Goal: Information Seeking & Learning: Learn about a topic

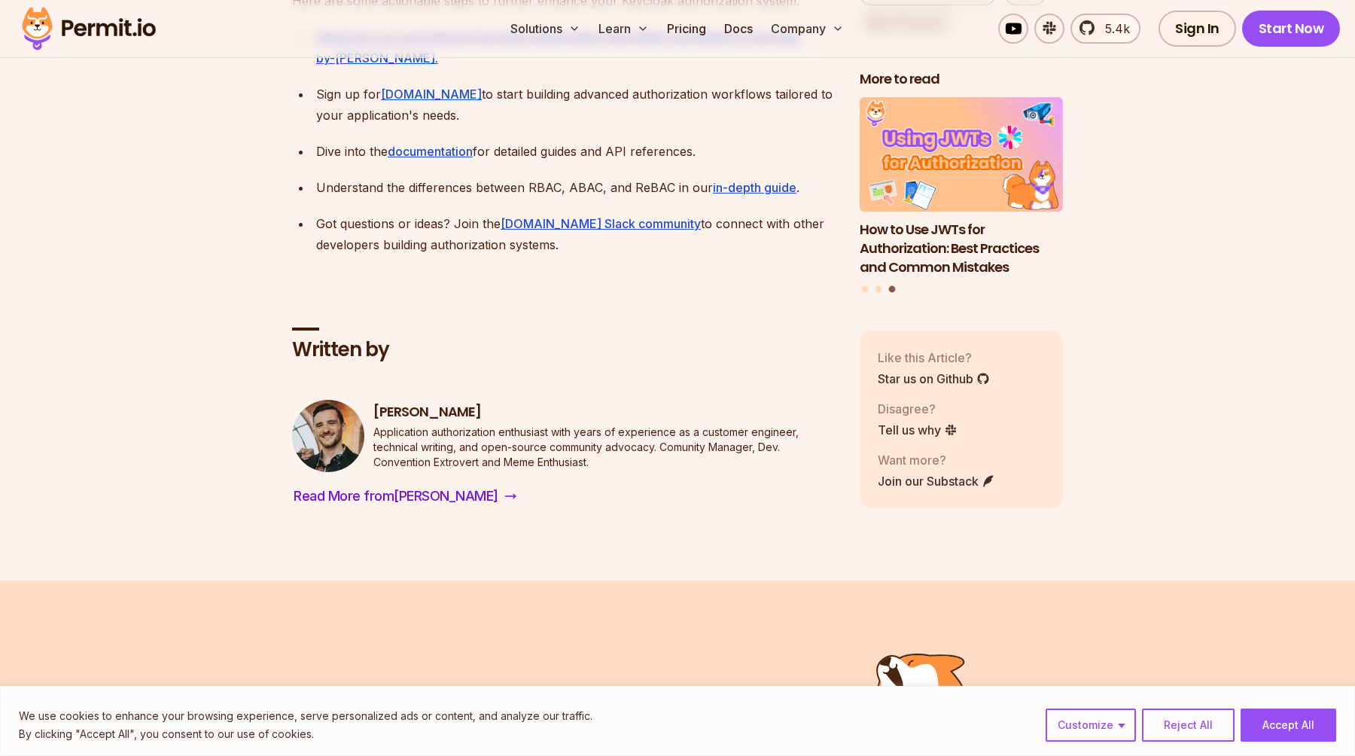
scroll to position [5028, 0]
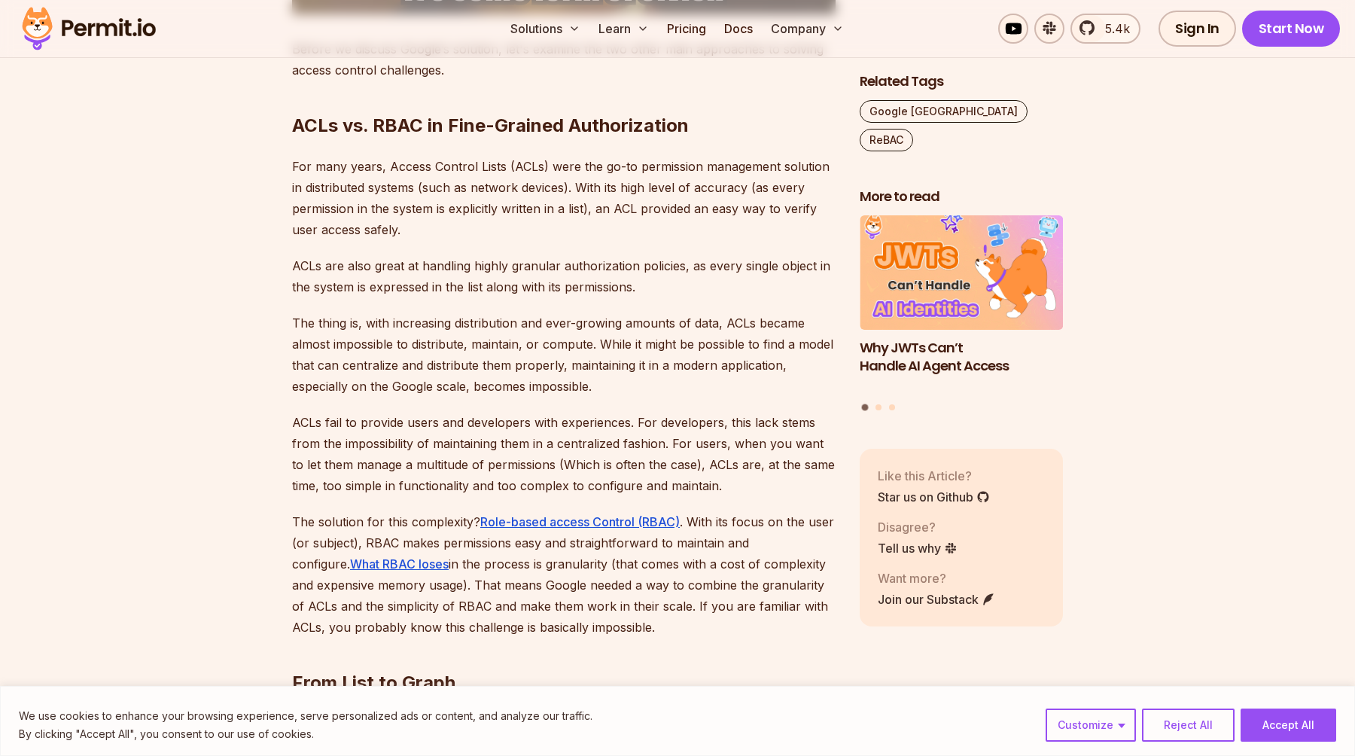
scroll to position [2627, 0]
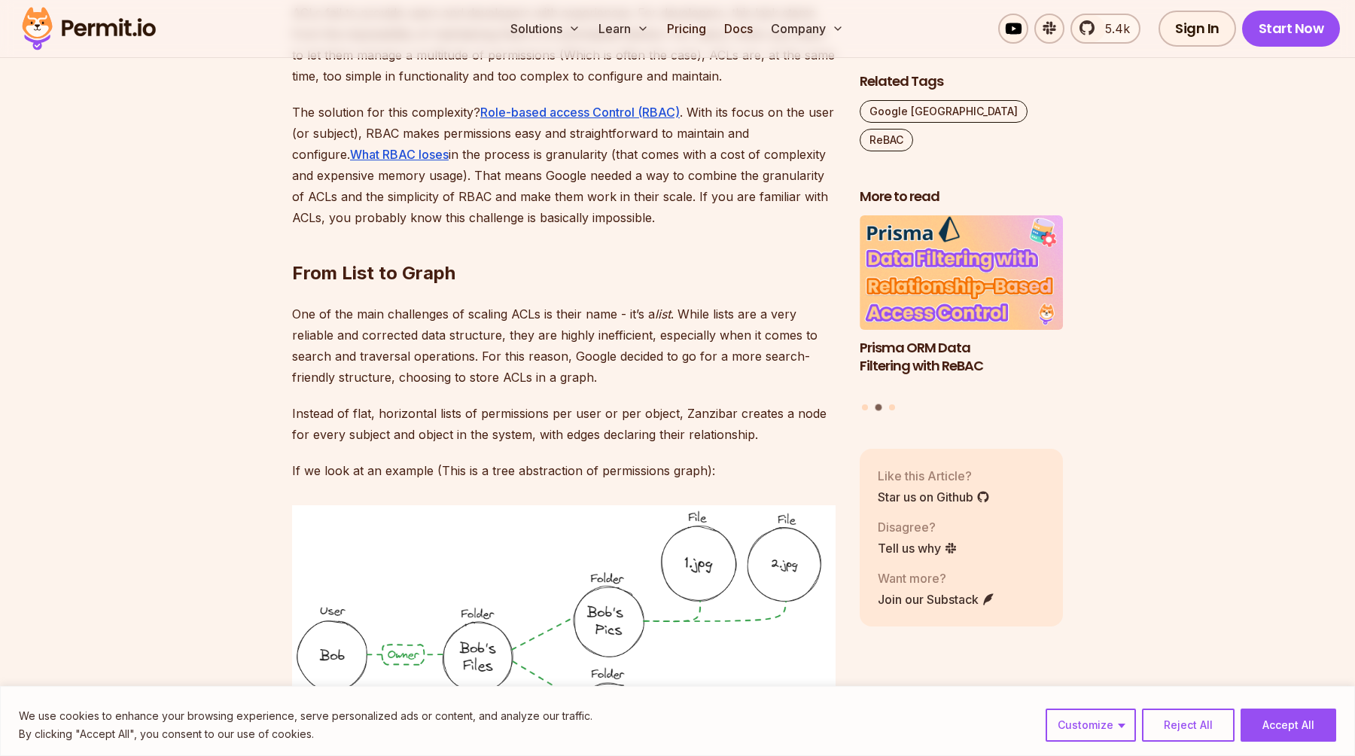
scroll to position [3096, 0]
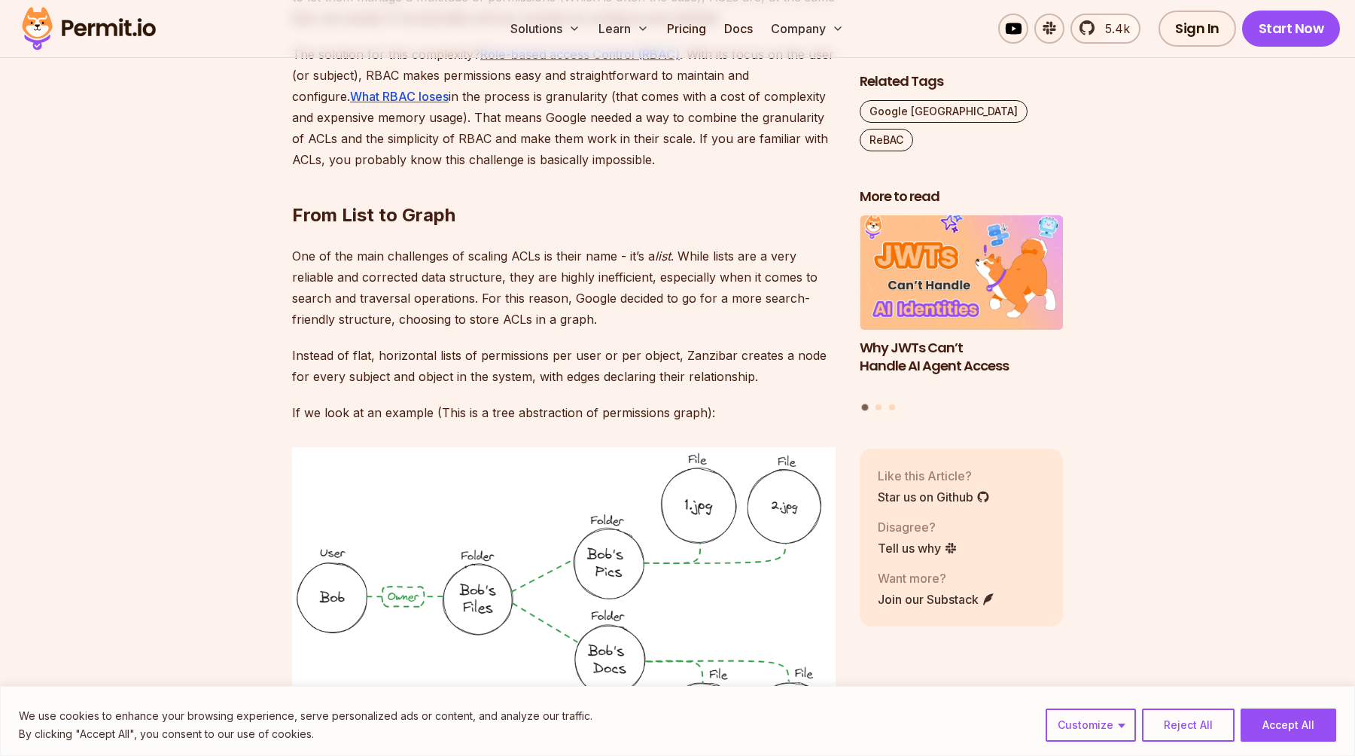
drag, startPoint x: 684, startPoint y: 330, endPoint x: 771, endPoint y: 345, distance: 87.8
click at [771, 345] on p "Instead of flat, horizontal lists of permissions per user or per object, Zanzib…" at bounding box center [563, 366] width 543 height 42
click at [764, 348] on p "Instead of flat, horizontal lists of permissions per user or per object, Zanzib…" at bounding box center [563, 366] width 543 height 42
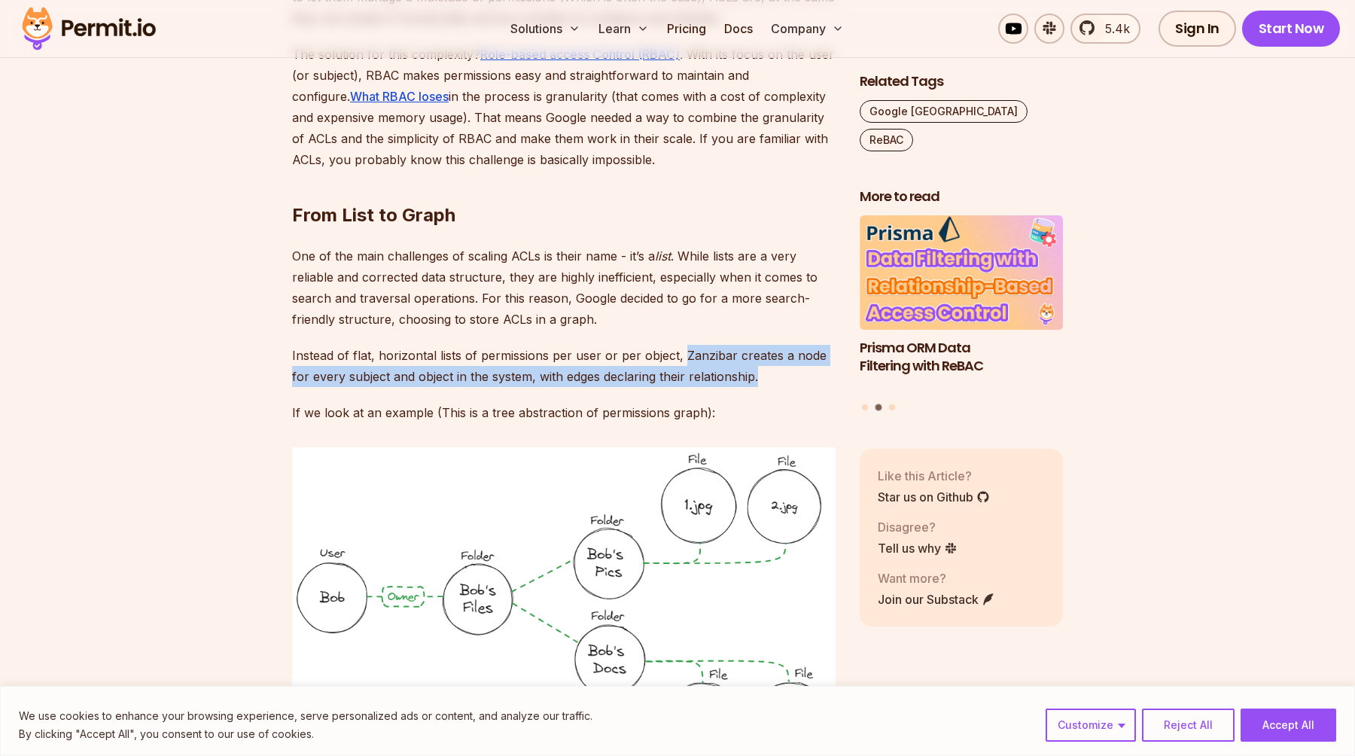
drag, startPoint x: 761, startPoint y: 351, endPoint x: 680, endPoint y: 337, distance: 81.8
click at [680, 345] on p "Instead of flat, horizontal lists of permissions per user or per object, Zanzib…" at bounding box center [563, 366] width 543 height 42
click at [730, 348] on p "Instead of flat, horizontal lists of permissions per user or per object, Zanzib…" at bounding box center [563, 366] width 543 height 42
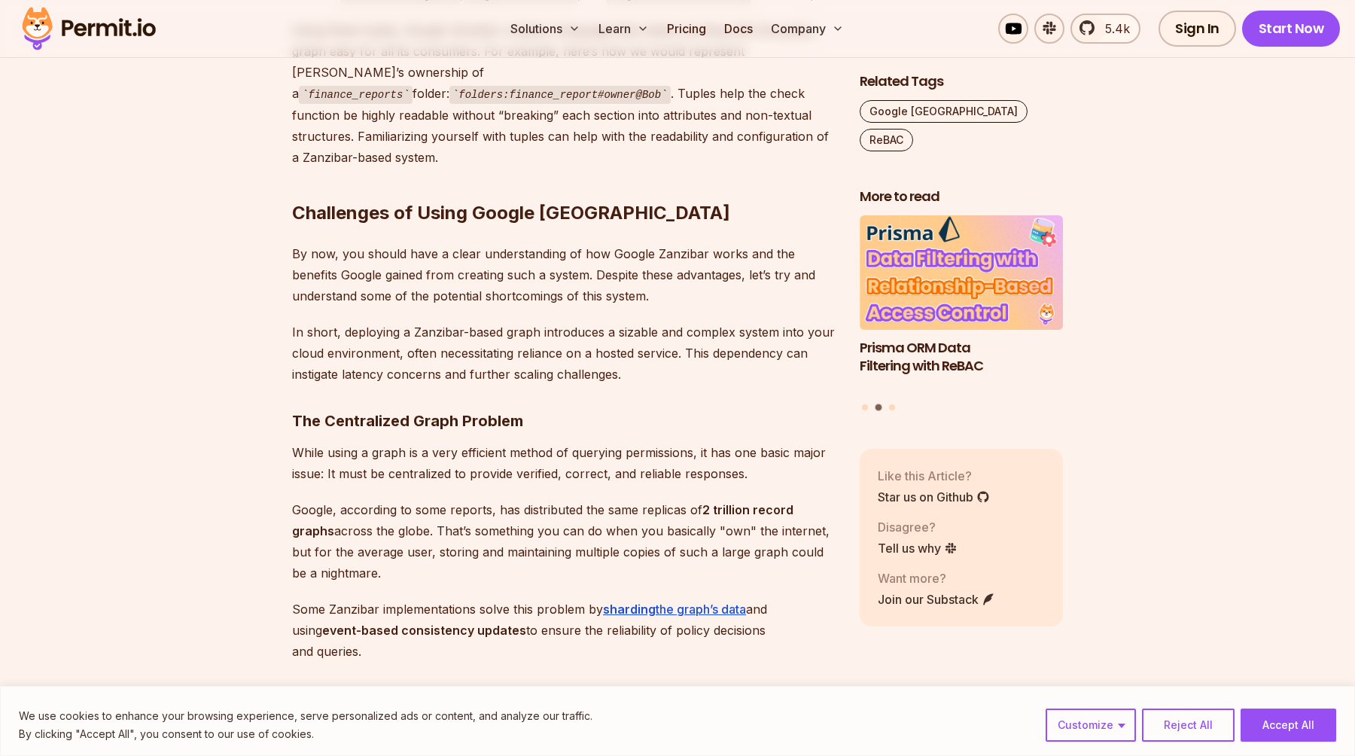
scroll to position [5040, 0]
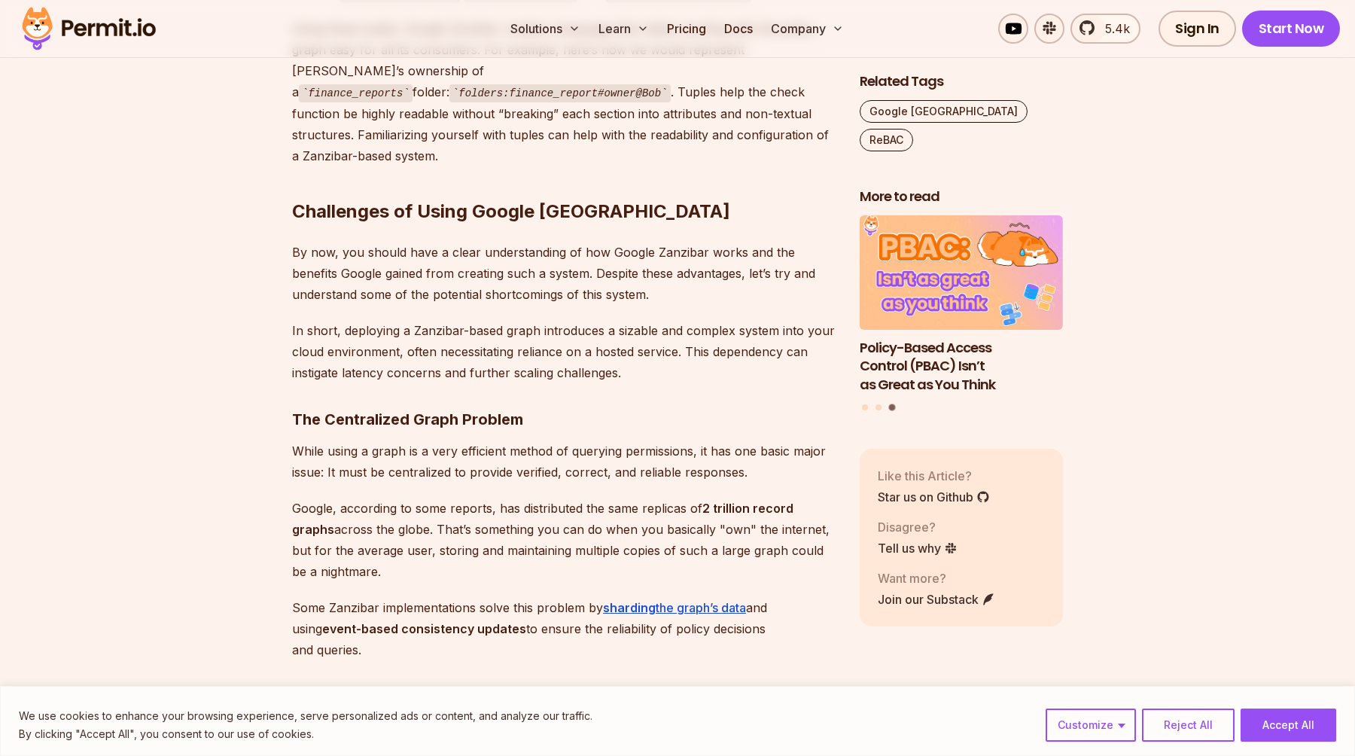
click at [537, 497] on p "Google, according to some reports, has distributed the same replicas of 2 trill…" at bounding box center [563, 539] width 543 height 84
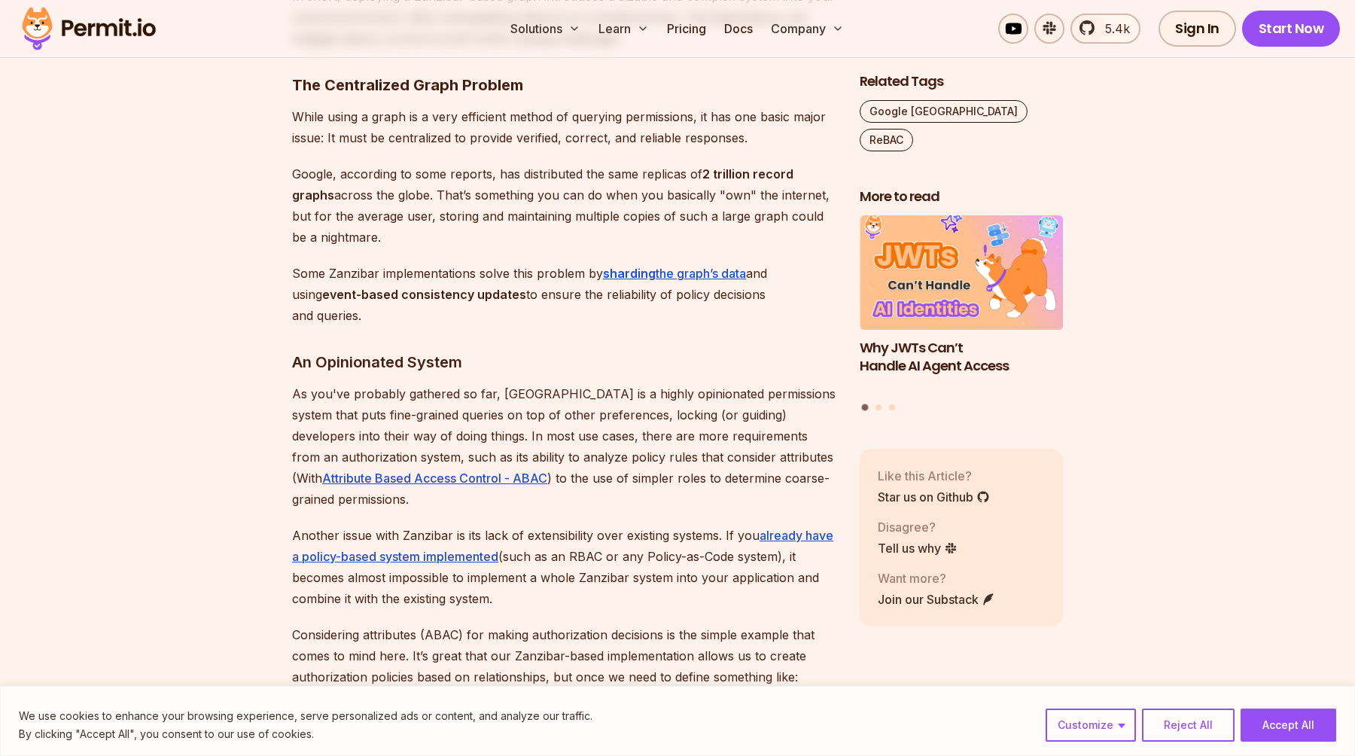
scroll to position [5396, 0]
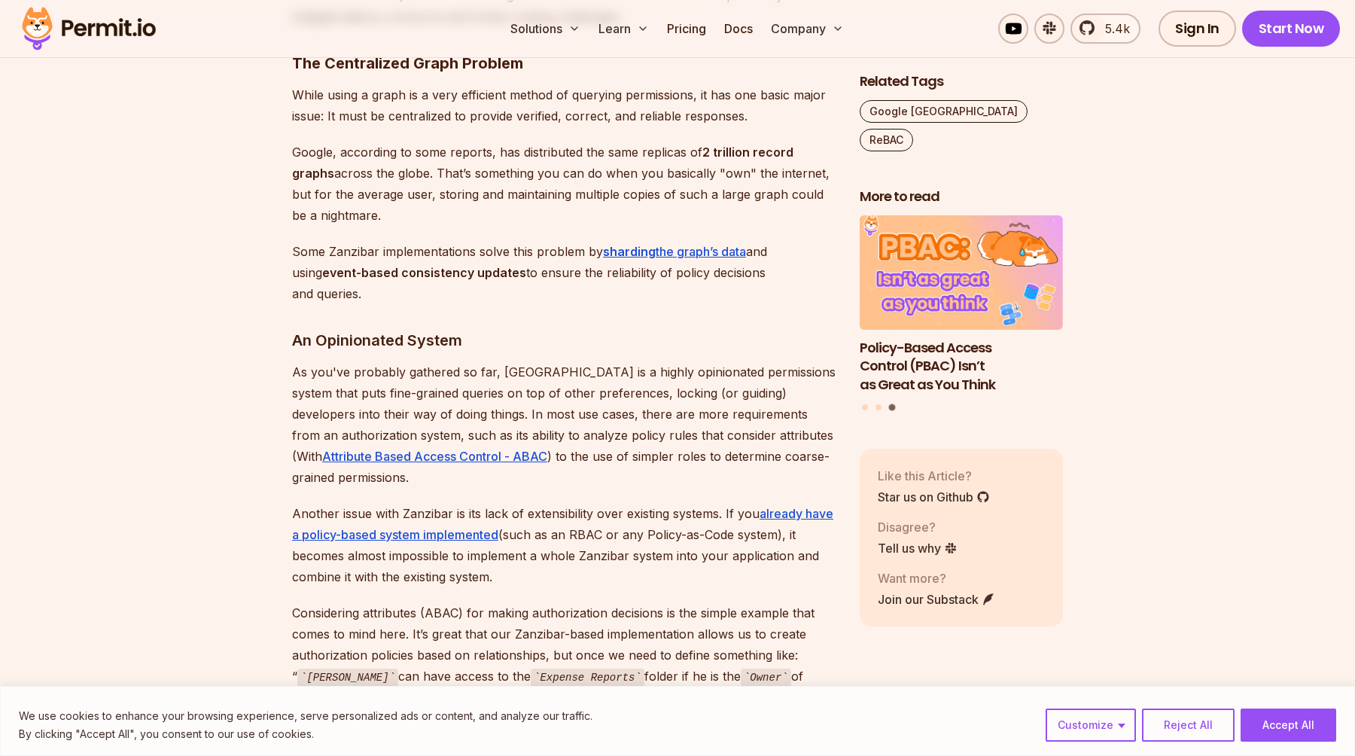
click at [531, 503] on p "Another issue with Zanzibar is its lack of extensibility over existing systems.…" at bounding box center [563, 545] width 543 height 84
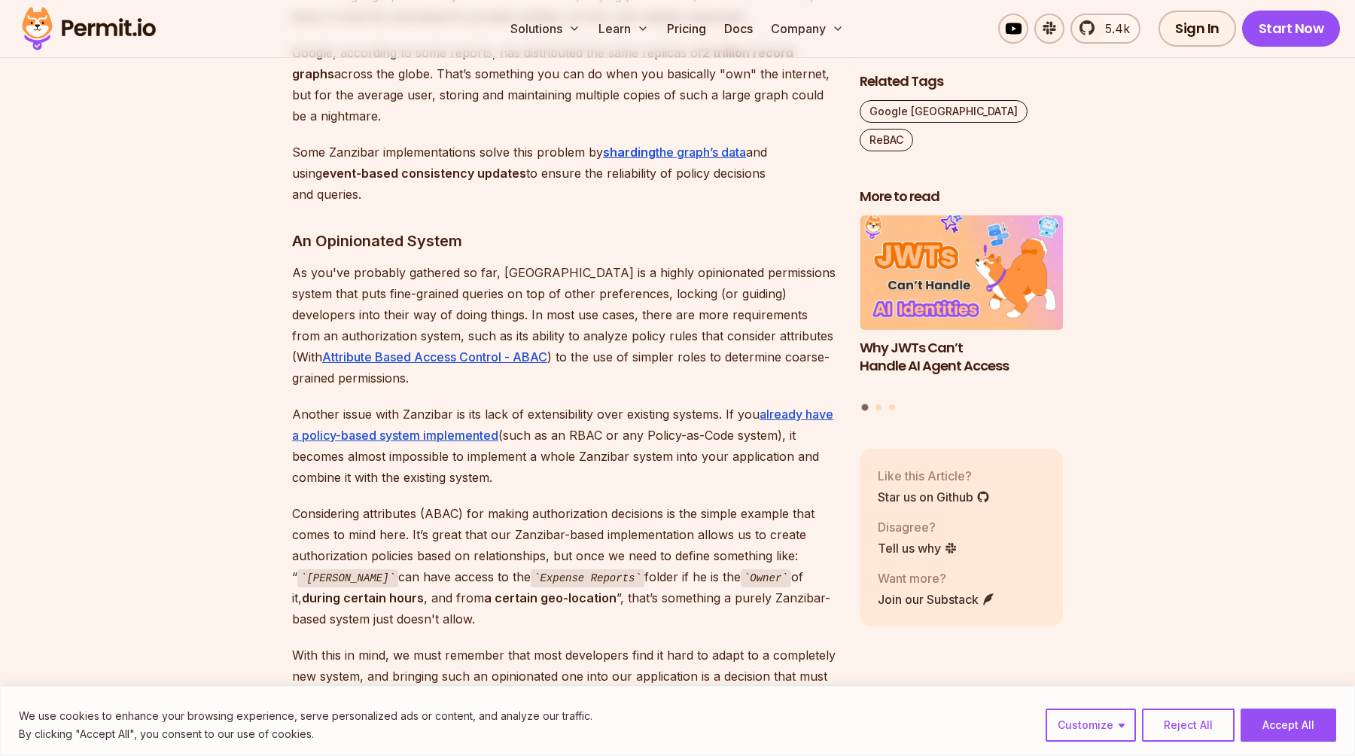
scroll to position [5326, 0]
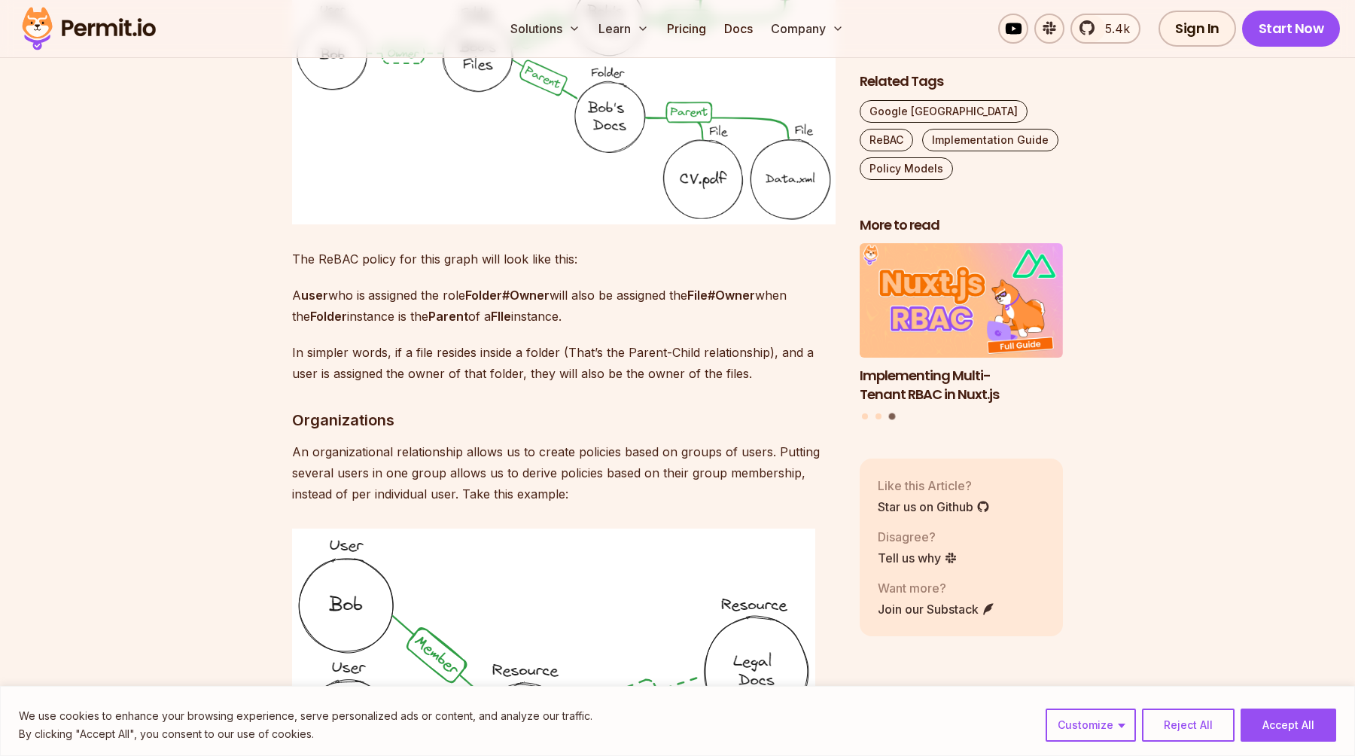
scroll to position [3909, 0]
